Goal: Task Accomplishment & Management: Manage account settings

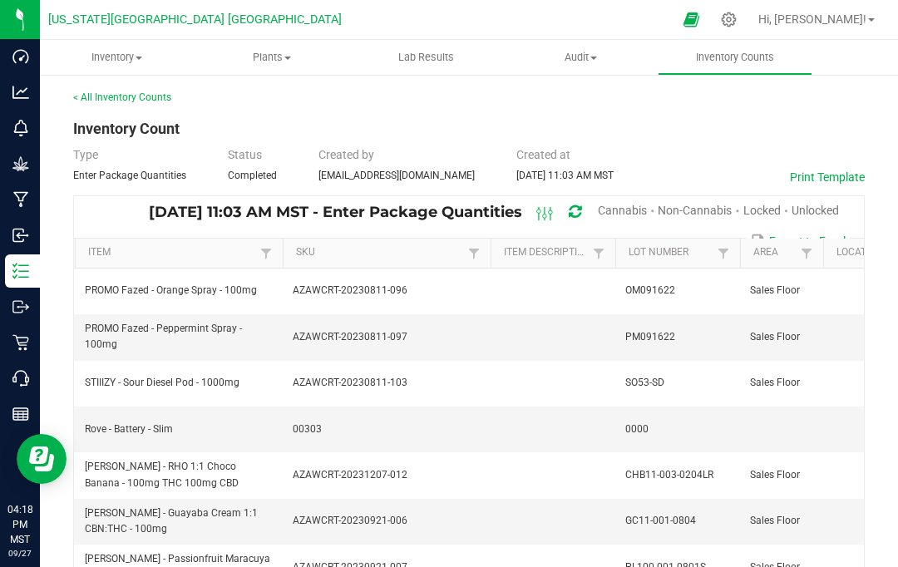
click at [27, 334] on div "Retail" at bounding box center [22, 342] width 35 height 33
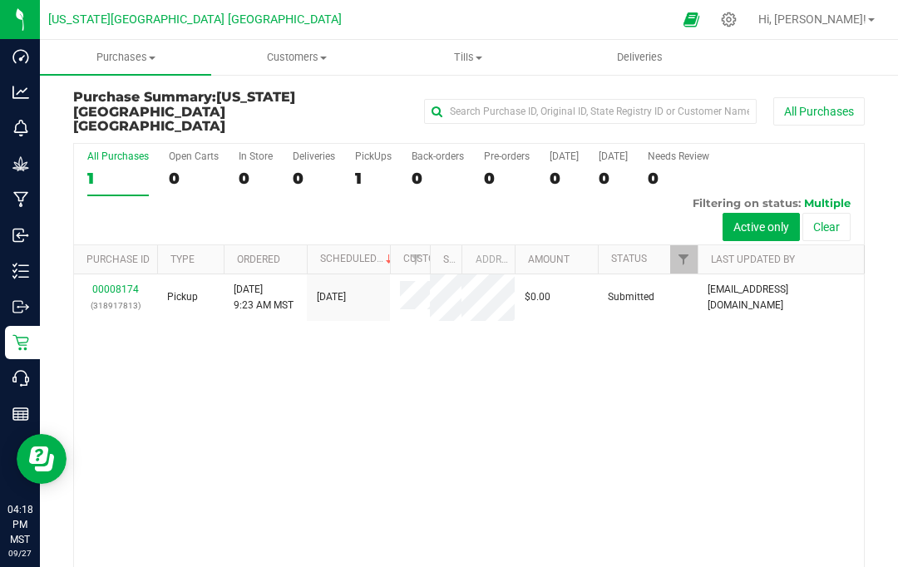
click at [737, 22] on icon at bounding box center [729, 19] width 15 height 15
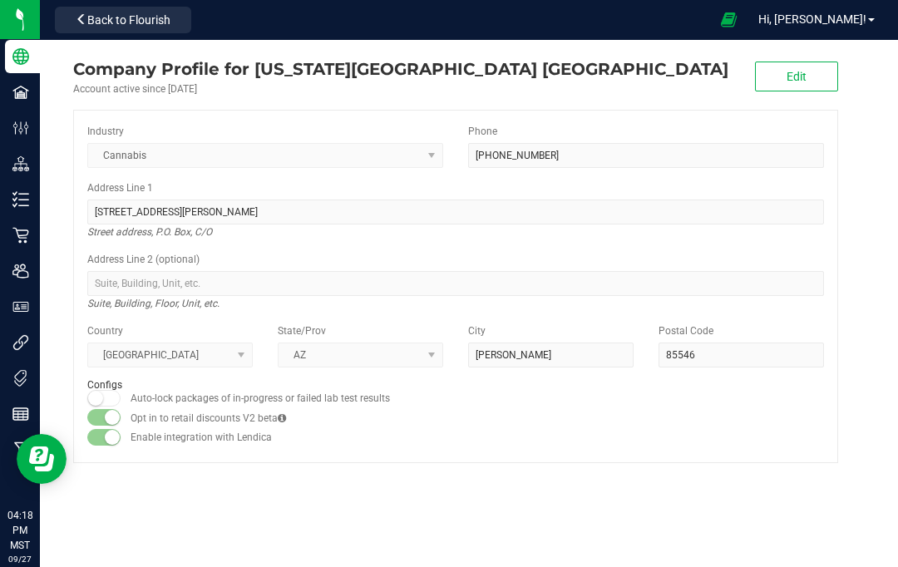
click at [0, 0] on p "Retail" at bounding box center [0, 0] width 0 height 0
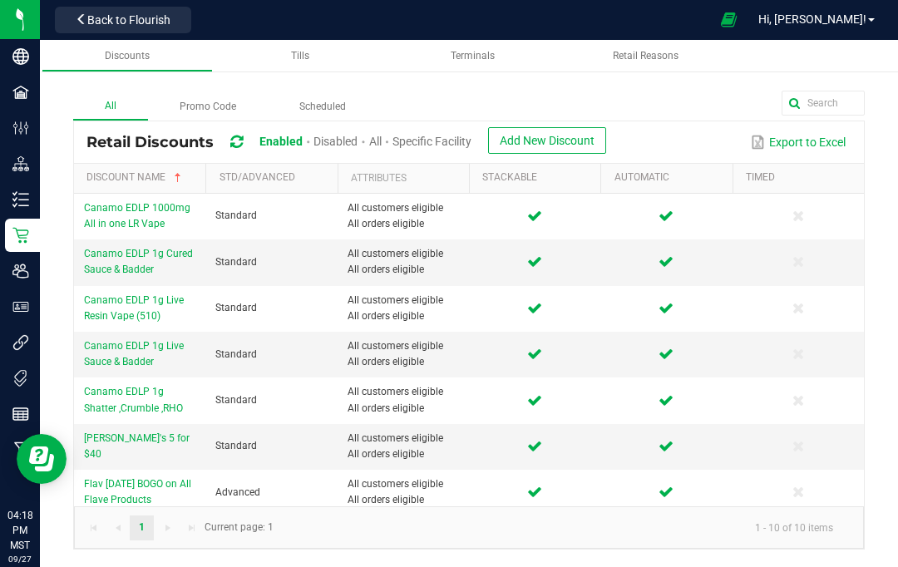
click at [557, 138] on span "Add New Discount" at bounding box center [547, 140] width 95 height 13
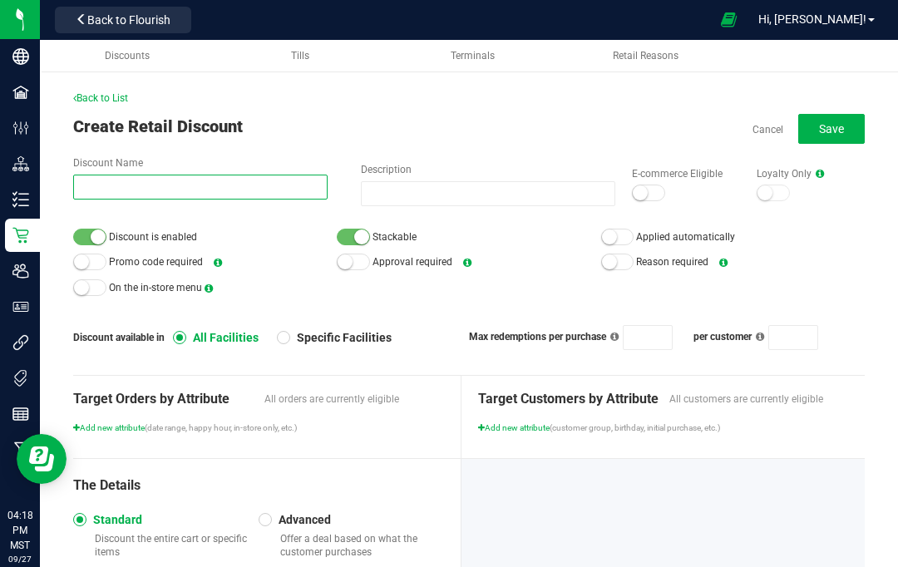
click at [104, 181] on input "Discount Name" at bounding box center [200, 187] width 255 height 25
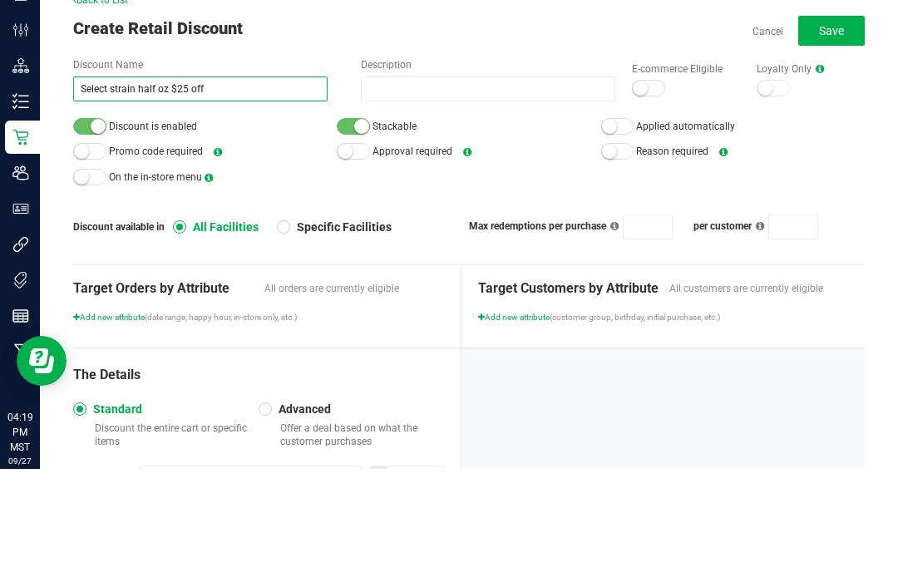
click at [111, 175] on input "Select strain half oz $25 off" at bounding box center [200, 187] width 255 height 25
type input "Select strain half oz $25 off"
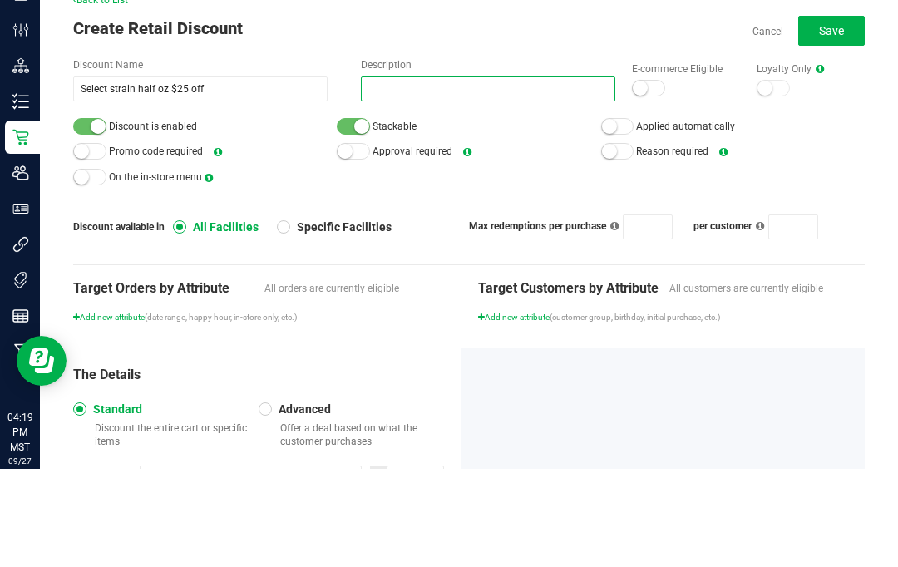
click at [531, 175] on input "Description" at bounding box center [488, 187] width 255 height 25
paste input "Select strain half oz $25 off"
type input "Select strain half oz $25 off"
click at [643, 179] on small at bounding box center [640, 186] width 15 height 15
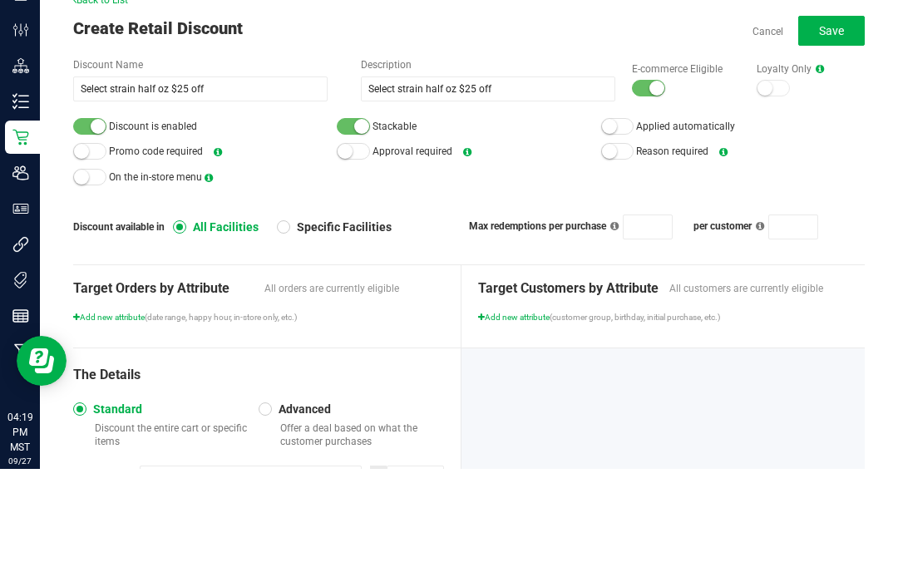
scroll to position [70, 0]
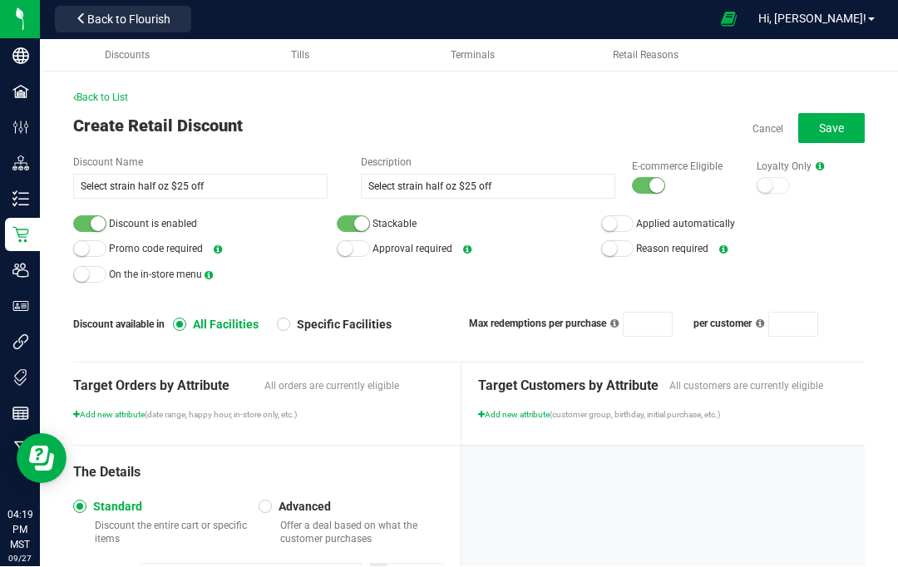
click at [645, 178] on div at bounding box center [648, 186] width 33 height 17
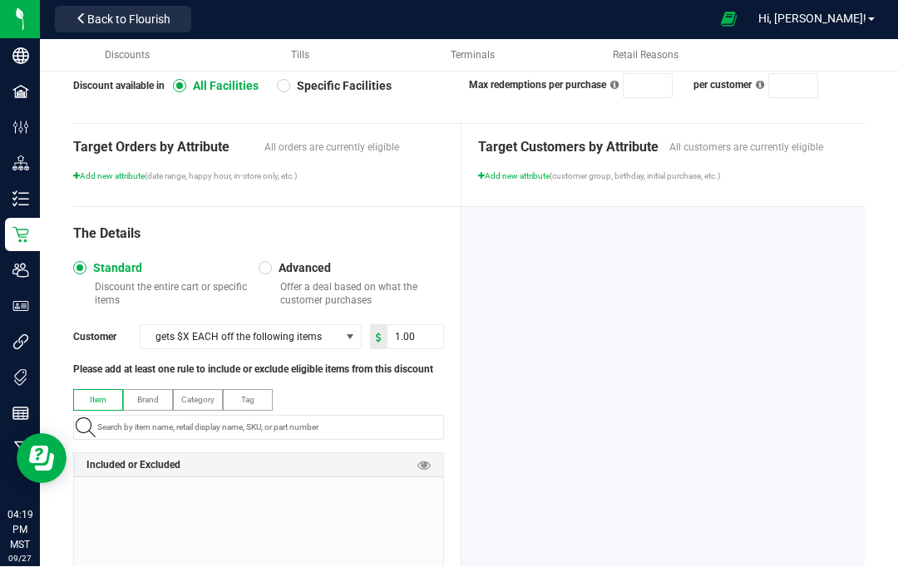
scroll to position [239, 0]
click at [302, 326] on span "gets $X EACH off the following items" at bounding box center [241, 337] width 200 height 23
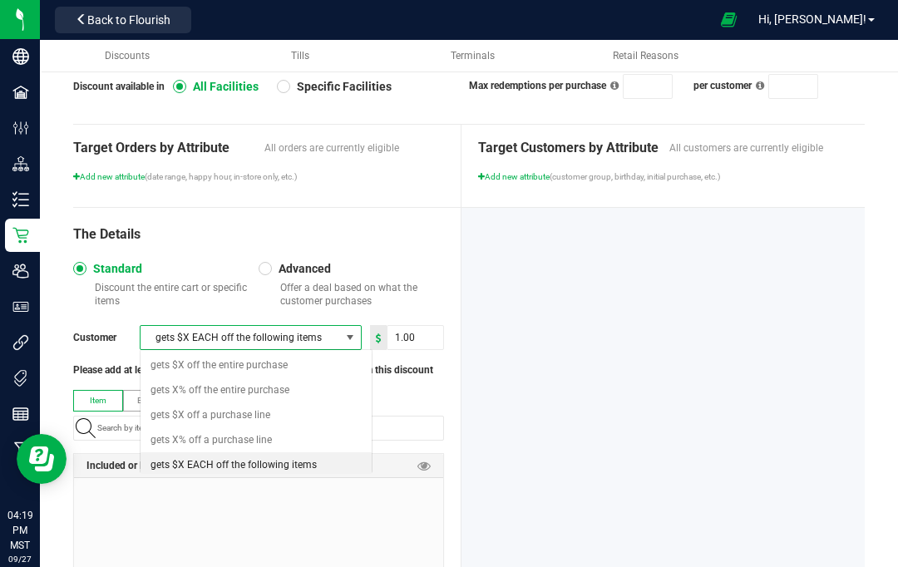
scroll to position [25, 221]
click at [398, 326] on input "1.00" at bounding box center [416, 337] width 56 height 23
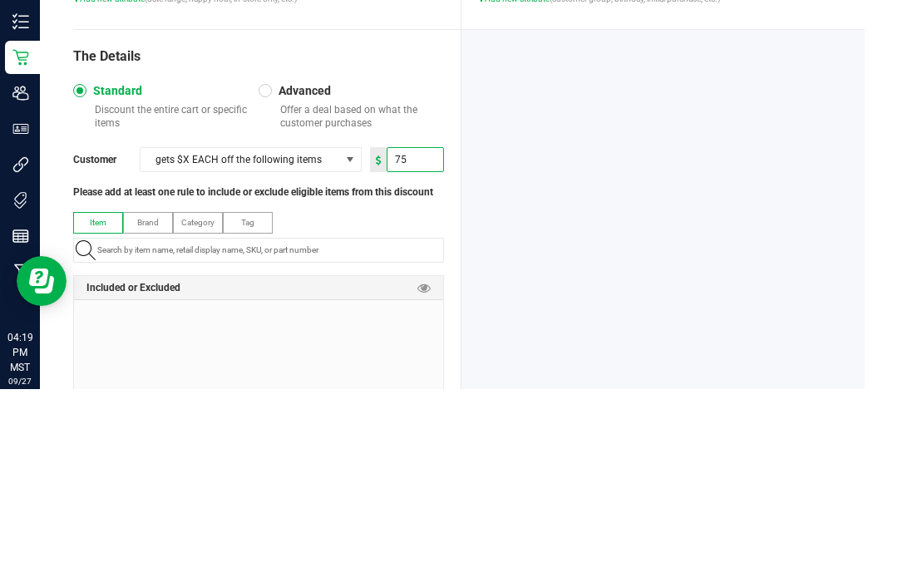
click at [350, 390] on div "Item Brand Category Tag" at bounding box center [258, 415] width 371 height 51
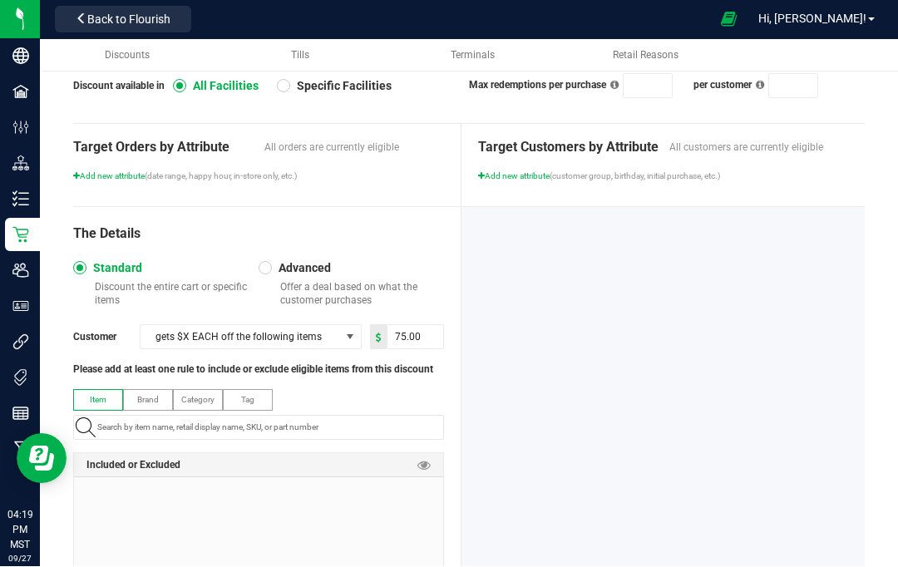
click at [417, 326] on input "75.00" at bounding box center [416, 337] width 56 height 23
type input "75"
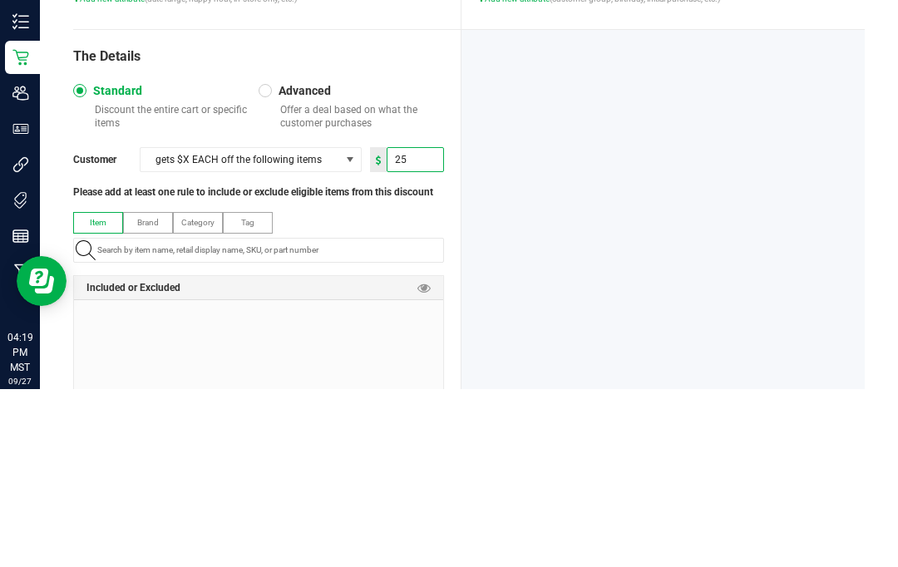
click at [346, 208] on div "The Details Standard Discount the entire cart or specific items Advanced Offer …" at bounding box center [267, 402] width 388 height 388
type input "25.00"
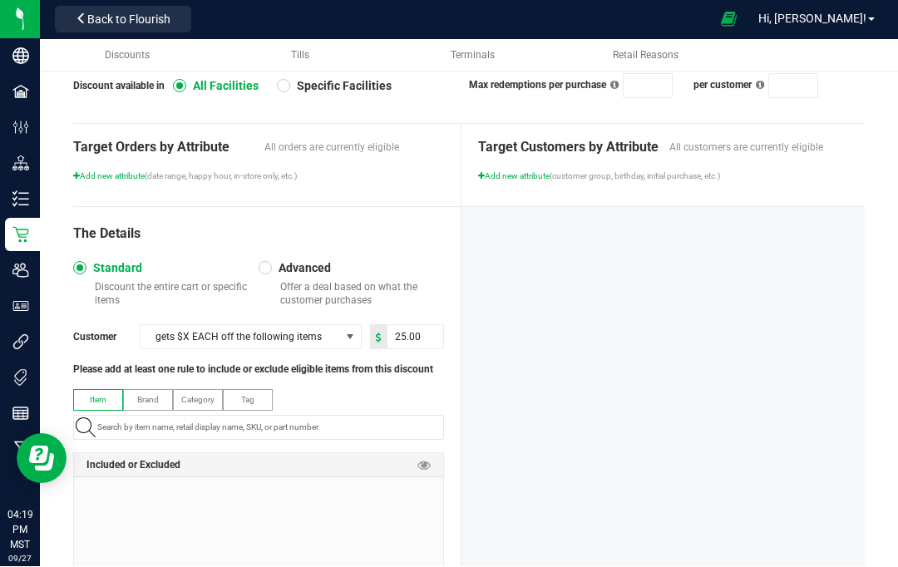
click at [111, 391] on label "Item" at bounding box center [98, 401] width 48 height 20
click at [266, 454] on div "Included or Excluded" at bounding box center [258, 466] width 369 height 24
click at [108, 391] on label "Item" at bounding box center [98, 401] width 48 height 20
click at [101, 396] on span "Item" at bounding box center [98, 400] width 17 height 9
click at [107, 417] on input "NO DATA FOUND" at bounding box center [267, 428] width 353 height 23
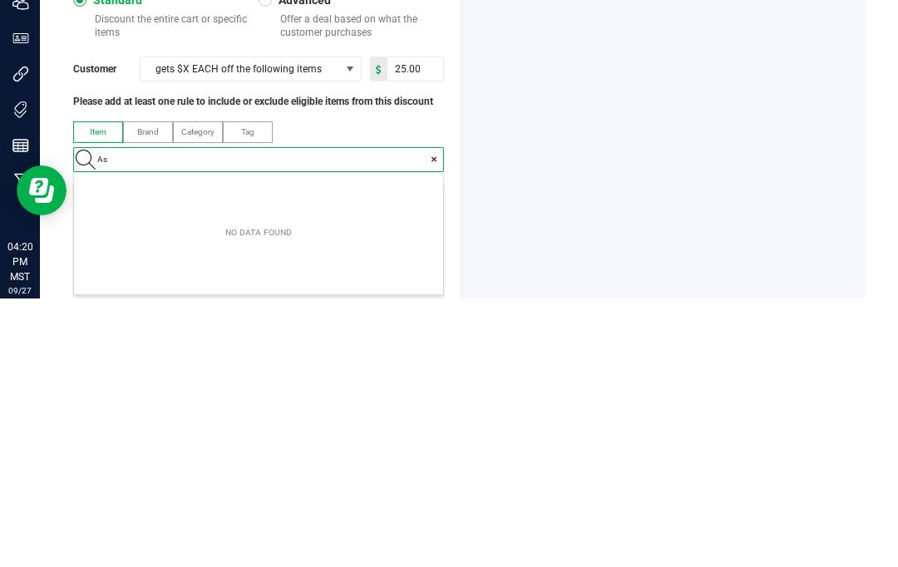
scroll to position [23, 368]
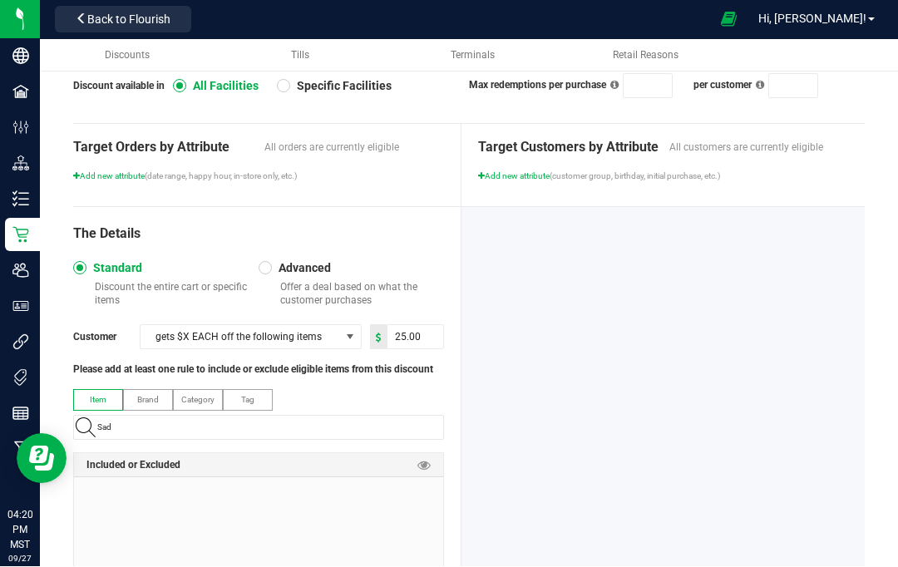
click at [338, 417] on input "Sad" at bounding box center [267, 428] width 353 height 23
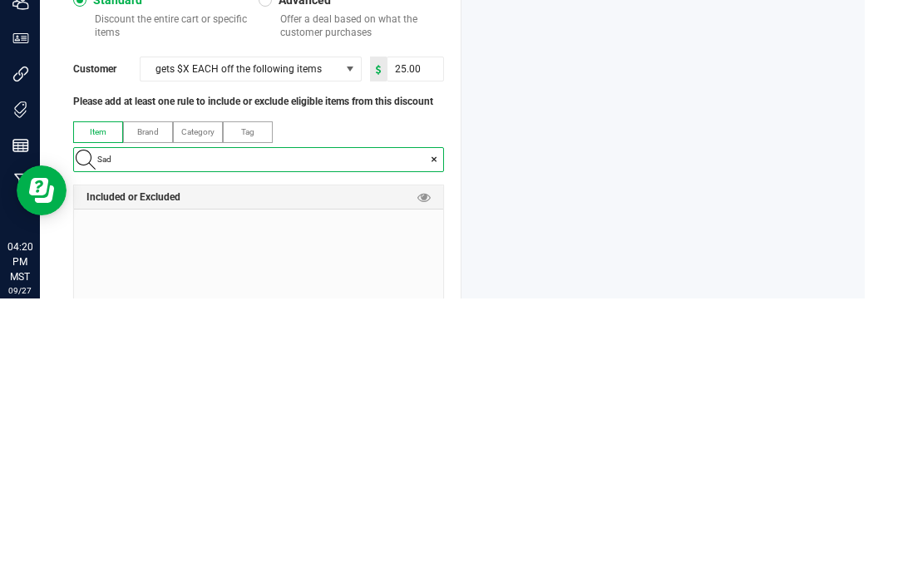
click at [161, 417] on input "Sad" at bounding box center [267, 428] width 353 height 23
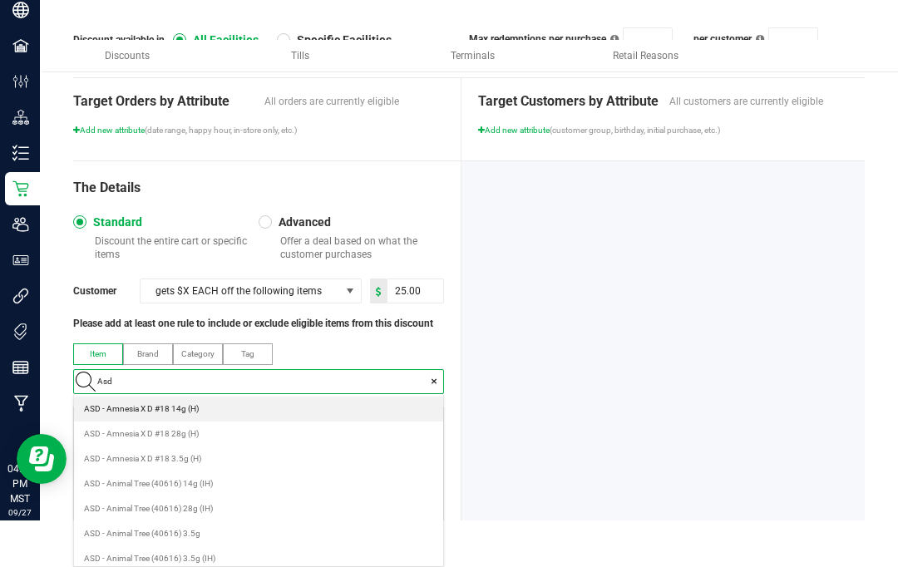
click at [170, 370] on input "Asd" at bounding box center [267, 381] width 353 height 23
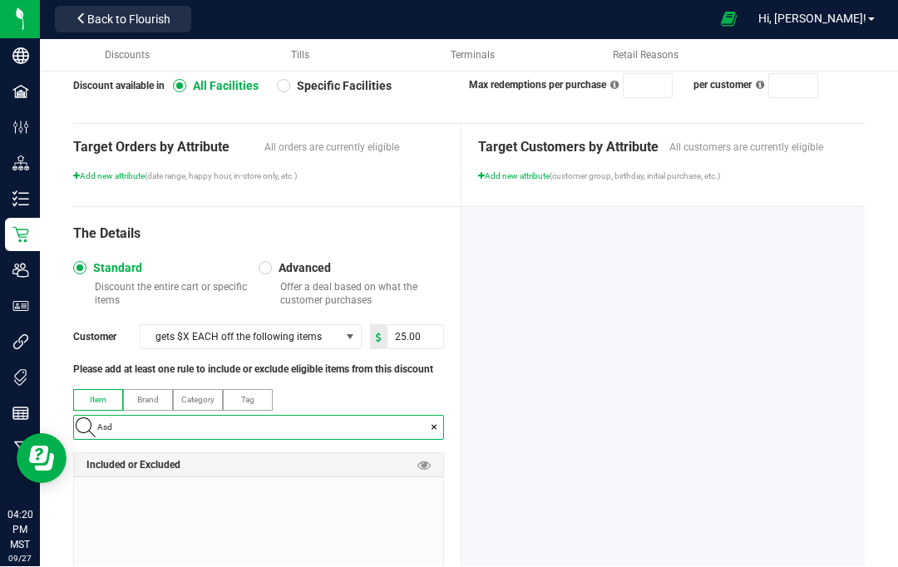
click at [384, 478] on div at bounding box center [258, 528] width 369 height 100
click at [87, 418] on icon at bounding box center [86, 428] width 20 height 20
click at [98, 417] on input "Asd" at bounding box center [267, 428] width 353 height 23
click at [424, 417] on input "ASD" at bounding box center [267, 428] width 353 height 23
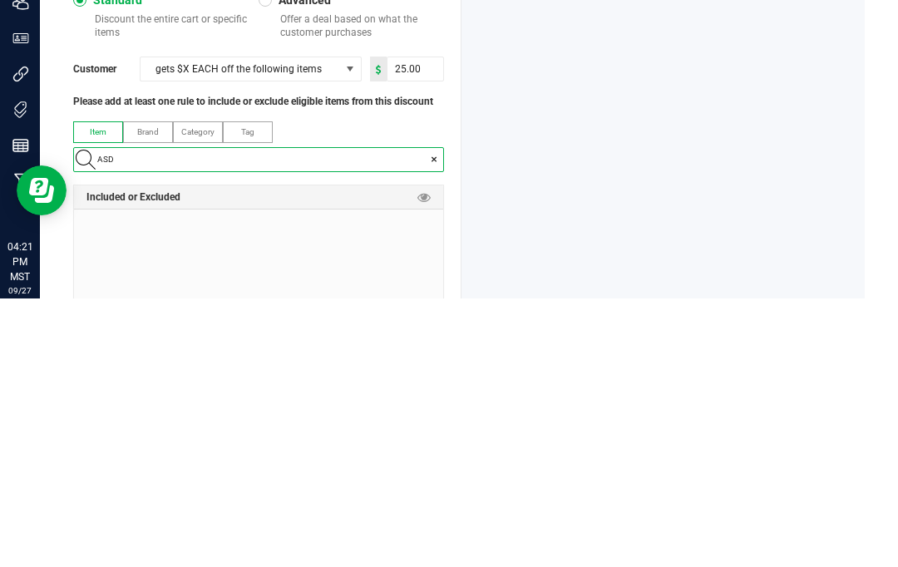
type input "ASD"
click at [378, 478] on div at bounding box center [258, 528] width 369 height 100
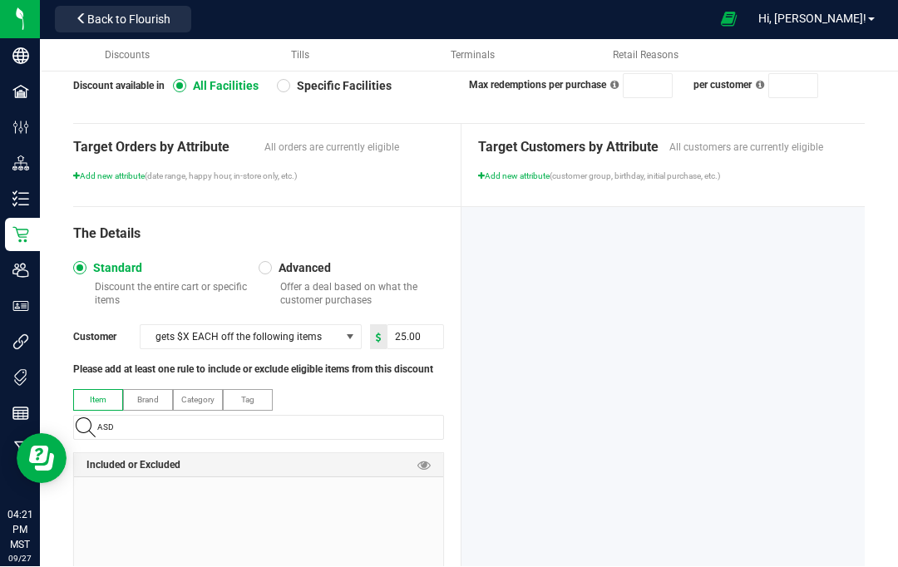
click at [428, 459] on icon at bounding box center [424, 465] width 13 height 13
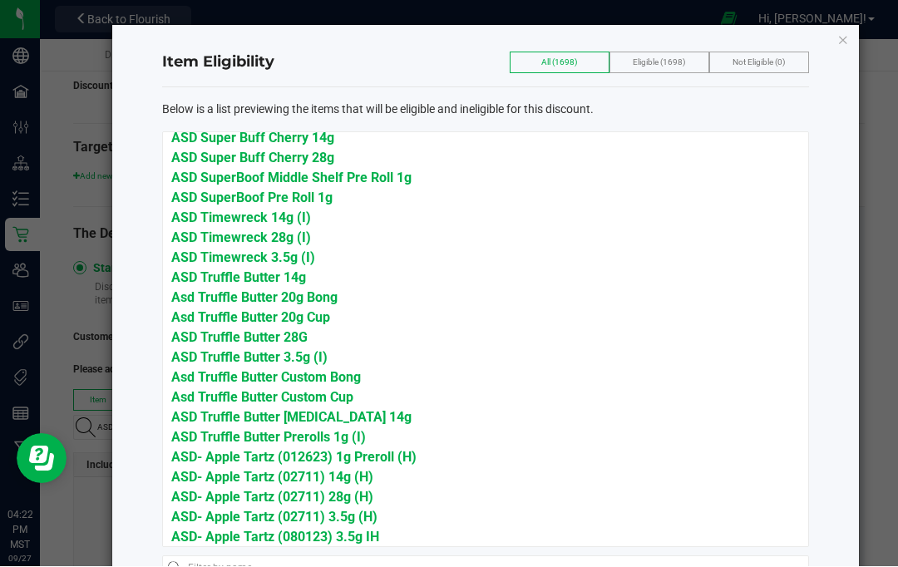
scroll to position [6023, 0]
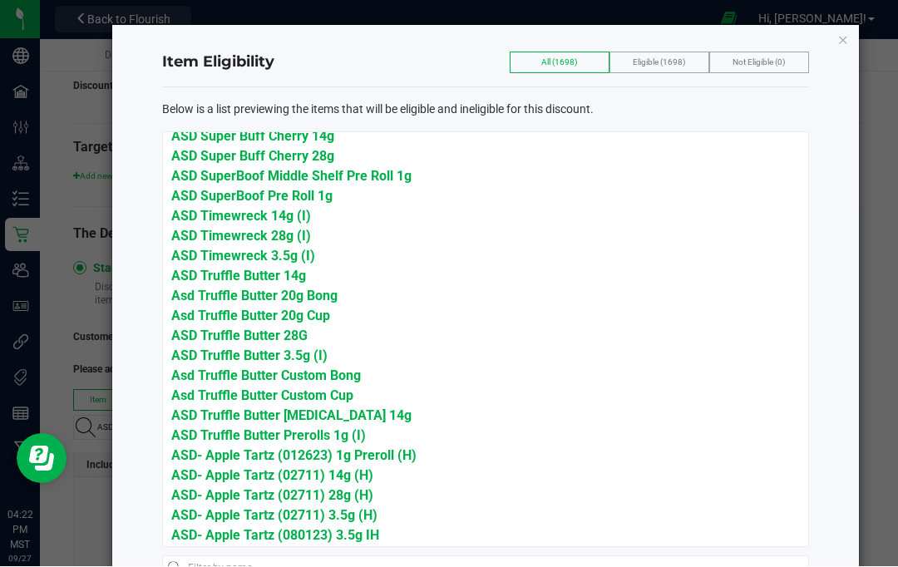
click at [326, 409] on span "ASD Truffle Butter [MEDICAL_DATA] 14g" at bounding box center [291, 416] width 240 height 16
click at [843, 42] on icon "button" at bounding box center [844, 40] width 12 height 20
